Goal: Transaction & Acquisition: Purchase product/service

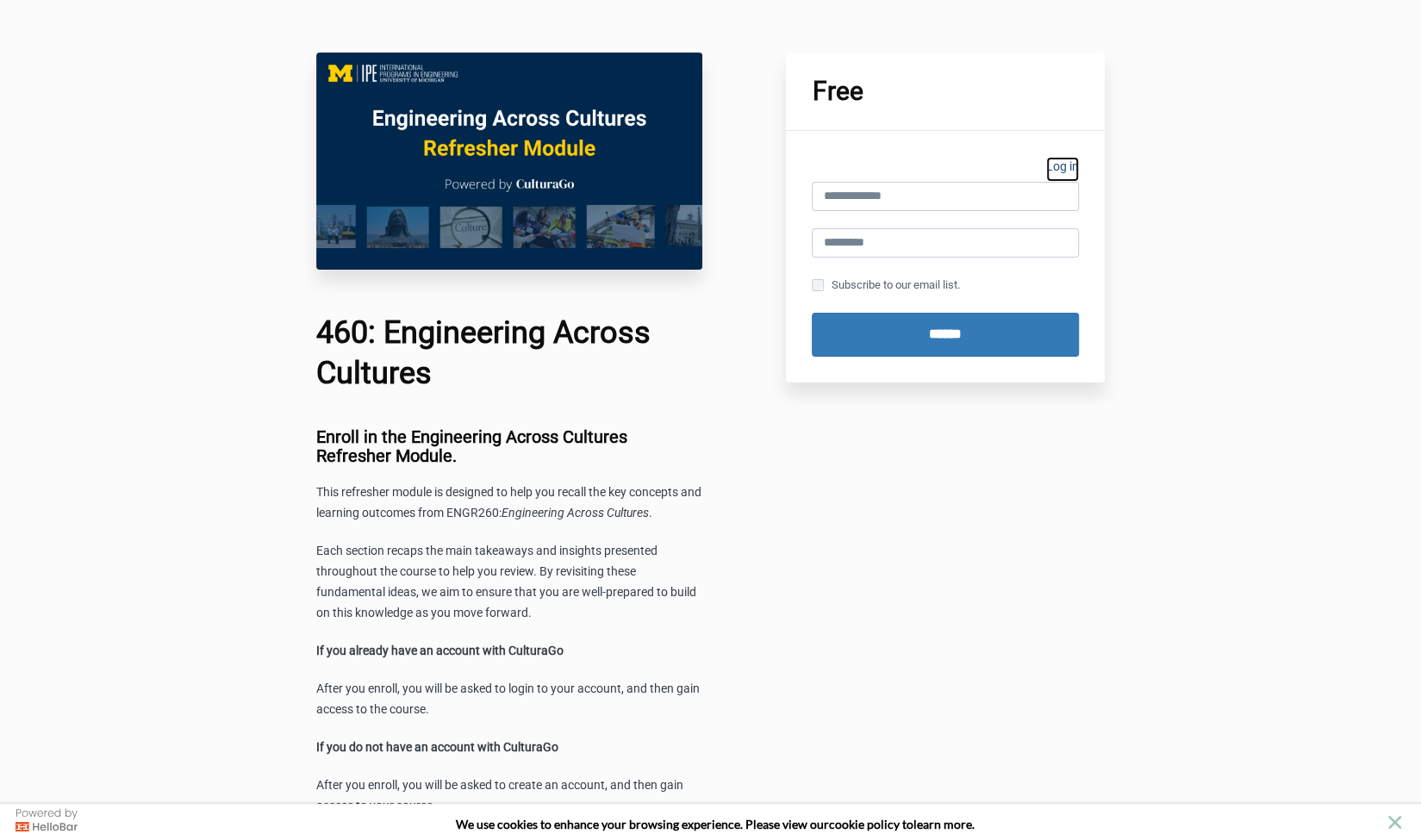
click at [1073, 168] on link "Log in" at bounding box center [1062, 169] width 32 height 25
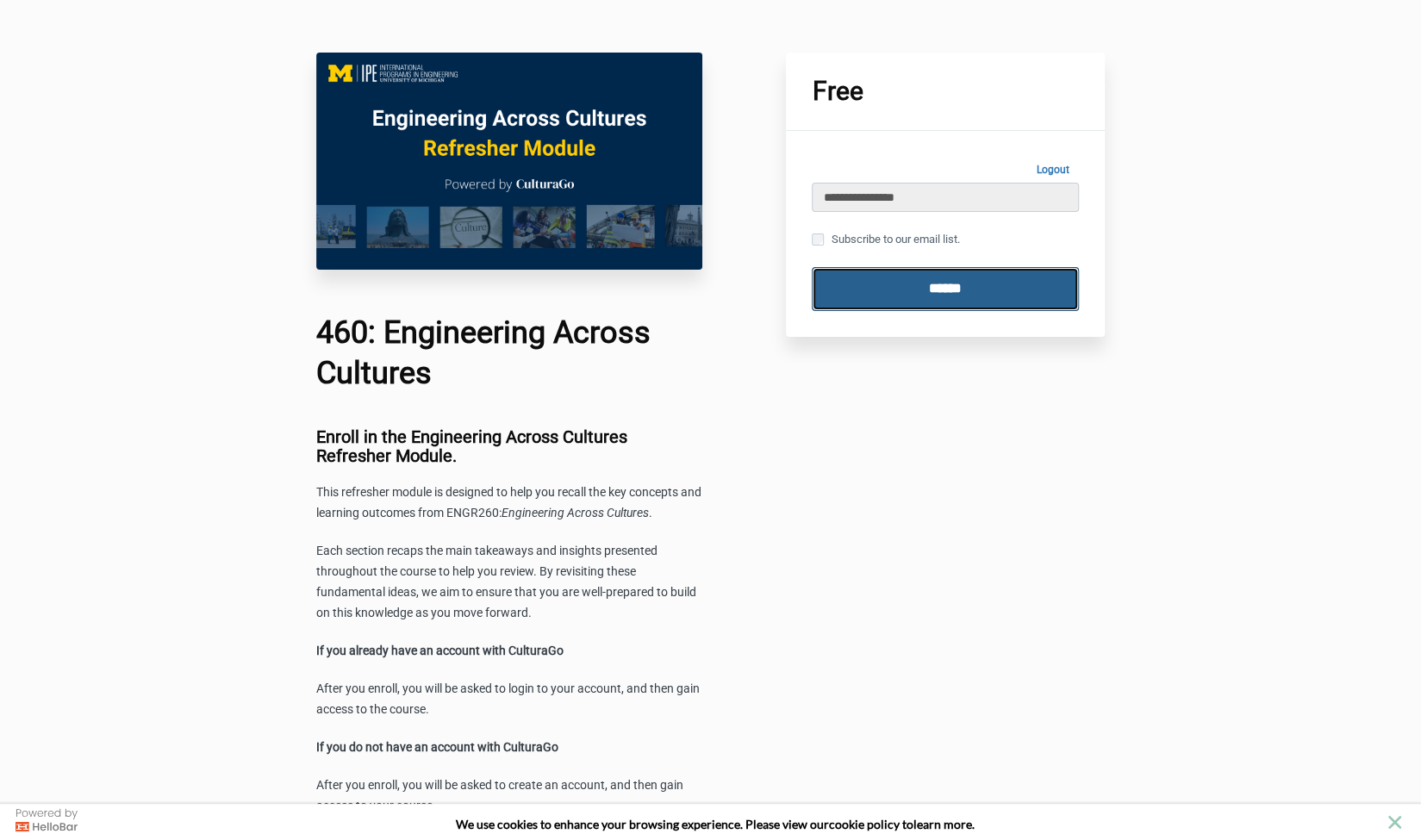
click at [873, 281] on input "******" at bounding box center [946, 289] width 267 height 44
type input "**********"
